Goal: Information Seeking & Learning: Learn about a topic

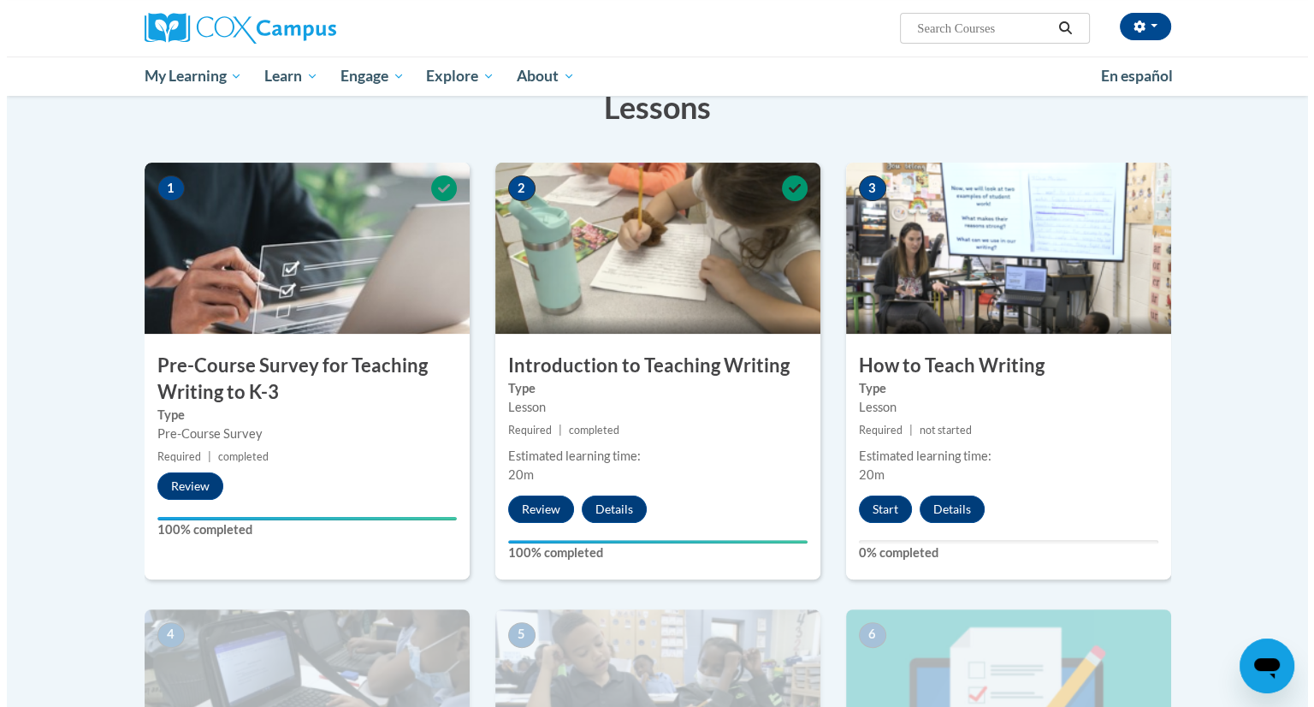
scroll to position [297, 0]
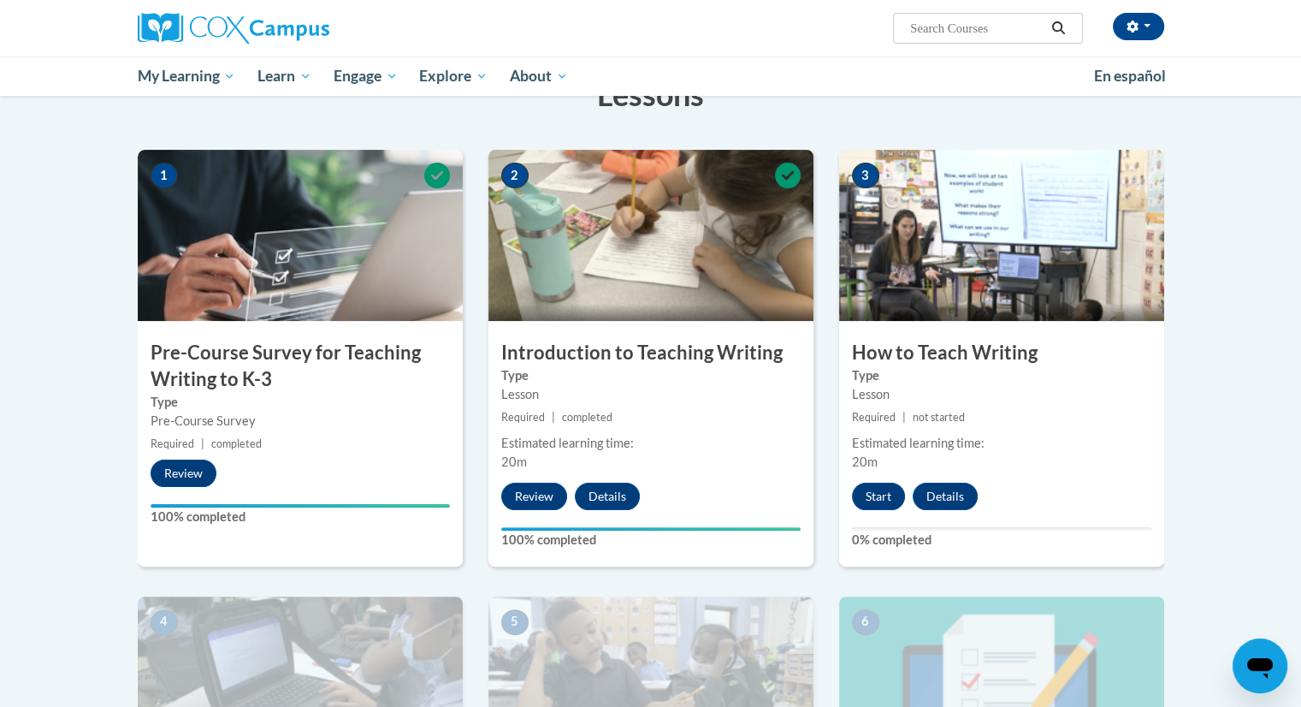
click at [1009, 305] on img at bounding box center [1001, 235] width 325 height 171
click at [882, 492] on button "Start" at bounding box center [878, 496] width 53 height 27
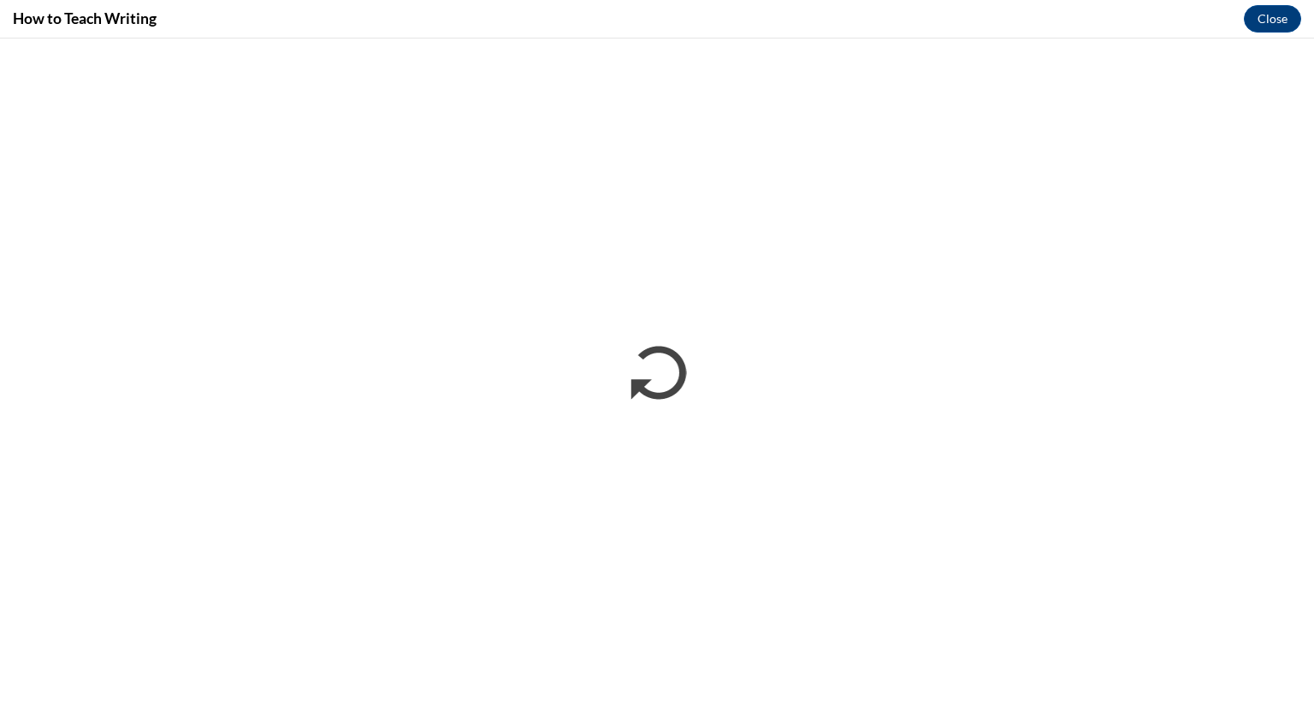
scroll to position [0, 0]
